Goal: Task Accomplishment & Management: Complete application form

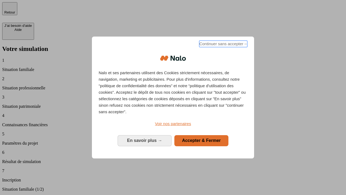
click at [223, 45] on span "Continuer sans accepter →" at bounding box center [223, 44] width 48 height 6
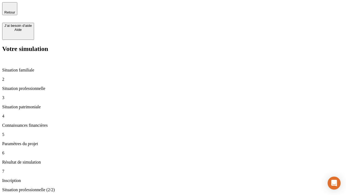
type input "30 000"
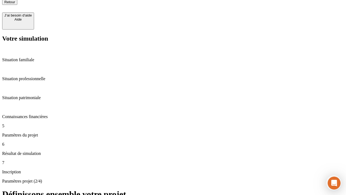
type input "25"
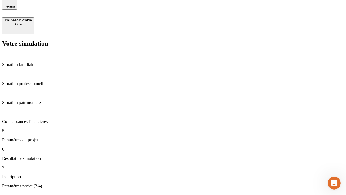
type input "1 000"
type input "640"
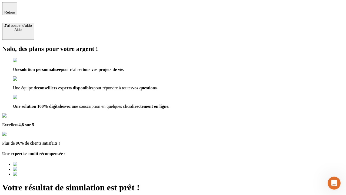
type input "[EMAIL_ADDRESS][PERSON_NAME][DOMAIN_NAME]"
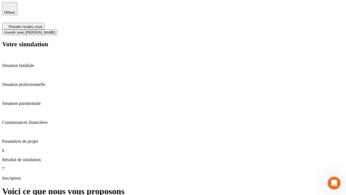
click at [55, 30] on span "Investir avec [PERSON_NAME]" at bounding box center [29, 32] width 51 height 4
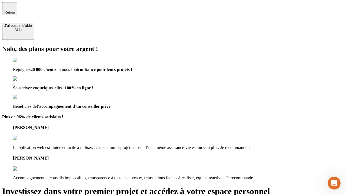
type input "[EMAIL_ADDRESS][PERSON_NAME][DOMAIN_NAME]"
